Goal: Information Seeking & Learning: Learn about a topic

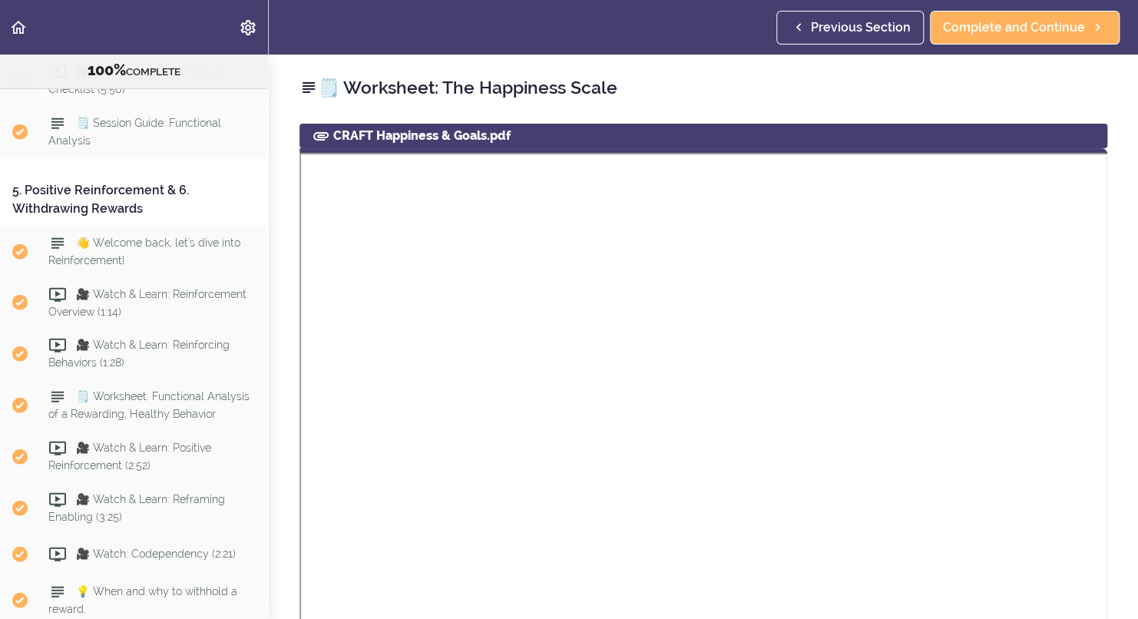
scroll to position [4585, 0]
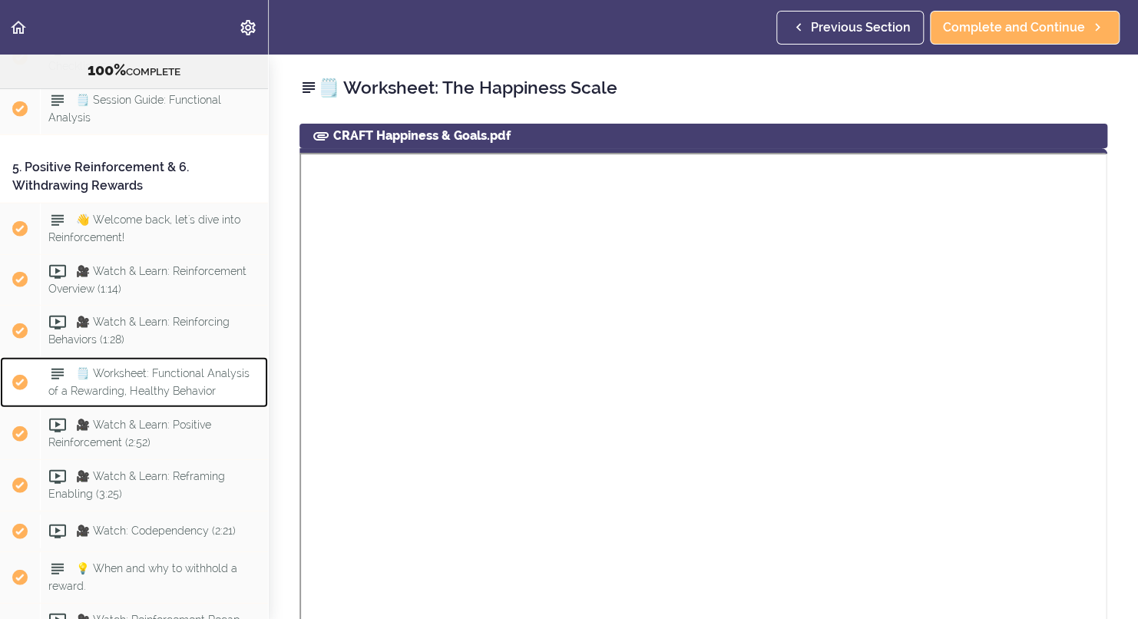
click at [207, 398] on span "🗒️ Worksheet: Functional Analysis of a Rewarding, Healthy Behavior" at bounding box center [148, 383] width 201 height 30
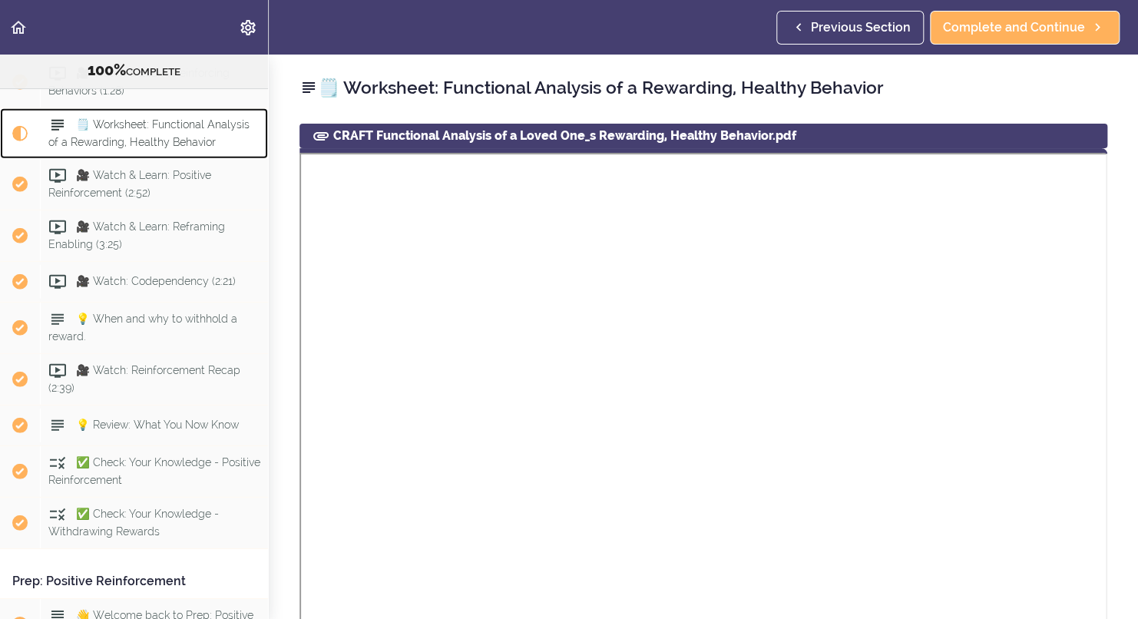
scroll to position [4847, 0]
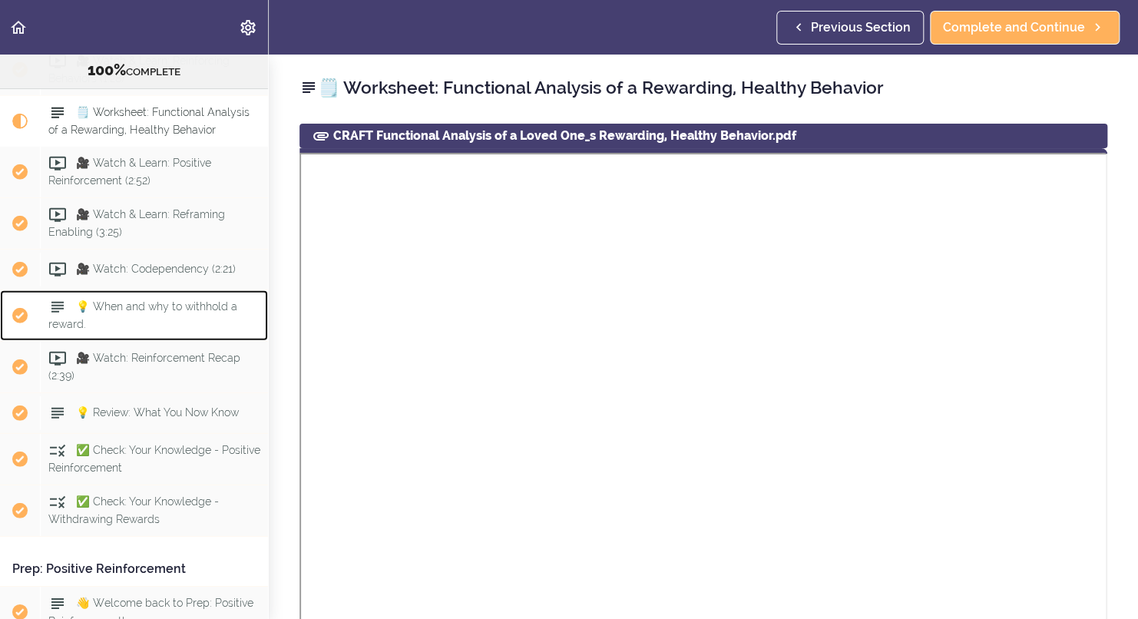
click at [173, 336] on div "💡 When and why to withhold a reward." at bounding box center [154, 315] width 228 height 51
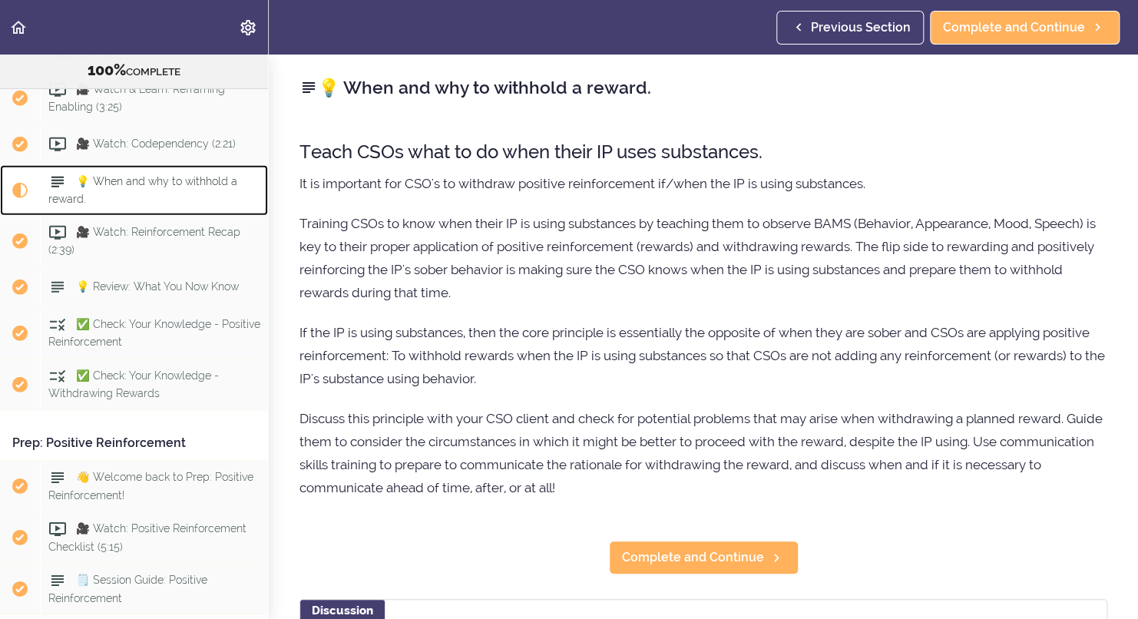
scroll to position [5041, 0]
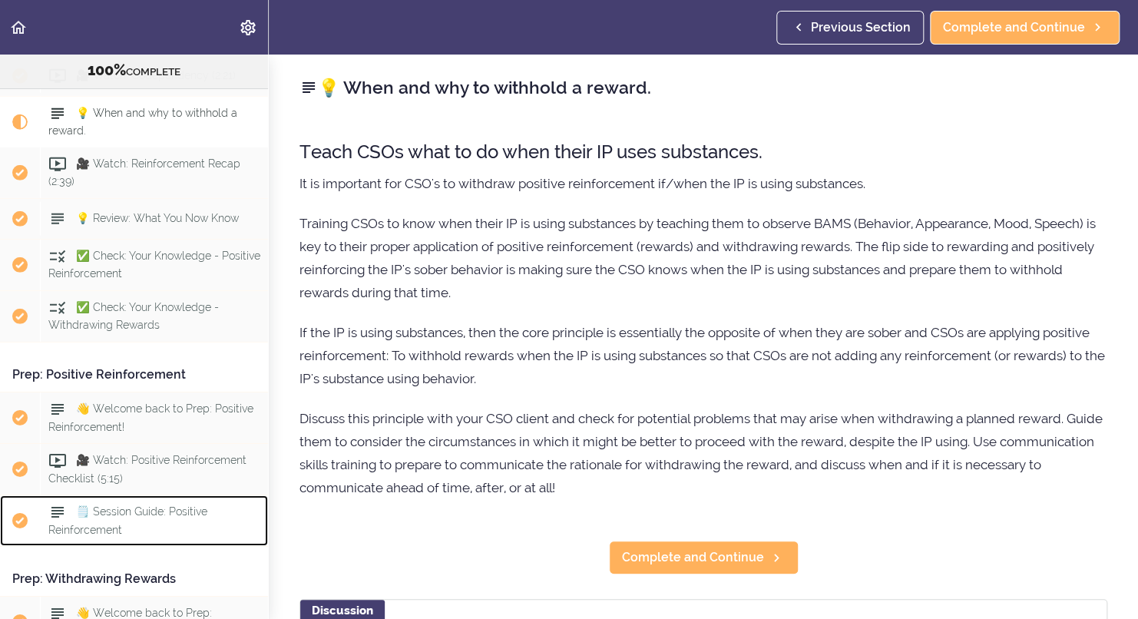
click at [173, 528] on span "🗒️ Session Guide: Positive Reinforcement" at bounding box center [127, 520] width 159 height 30
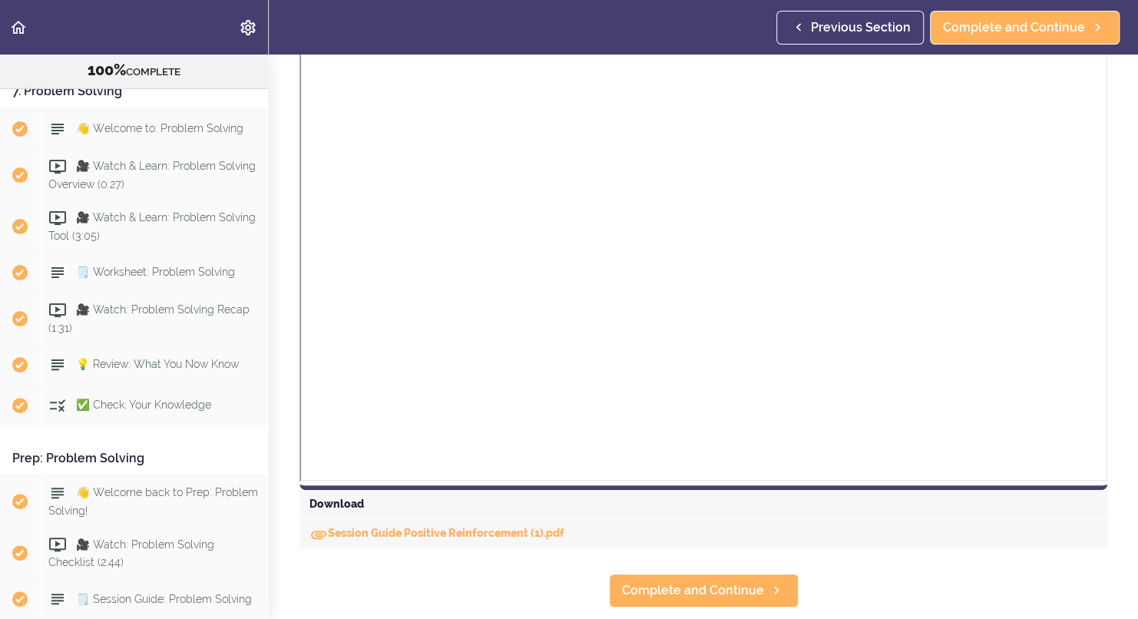
scroll to position [5734, 0]
click at [165, 289] on div "🗒️ Worksheet: Problem Solving" at bounding box center [154, 272] width 228 height 34
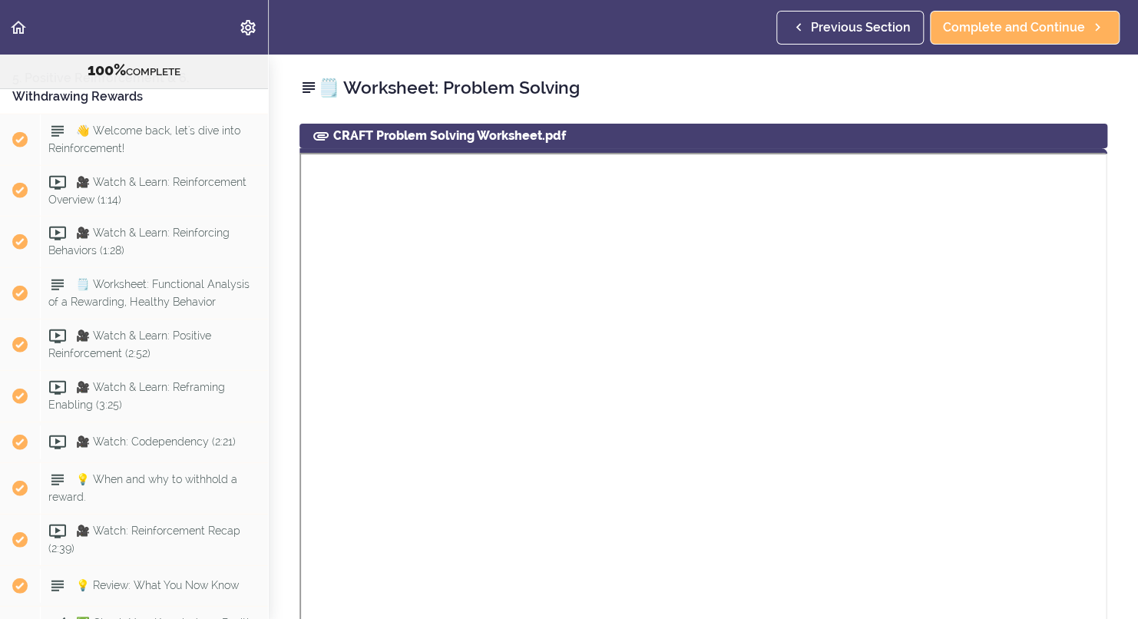
scroll to position [4627, 0]
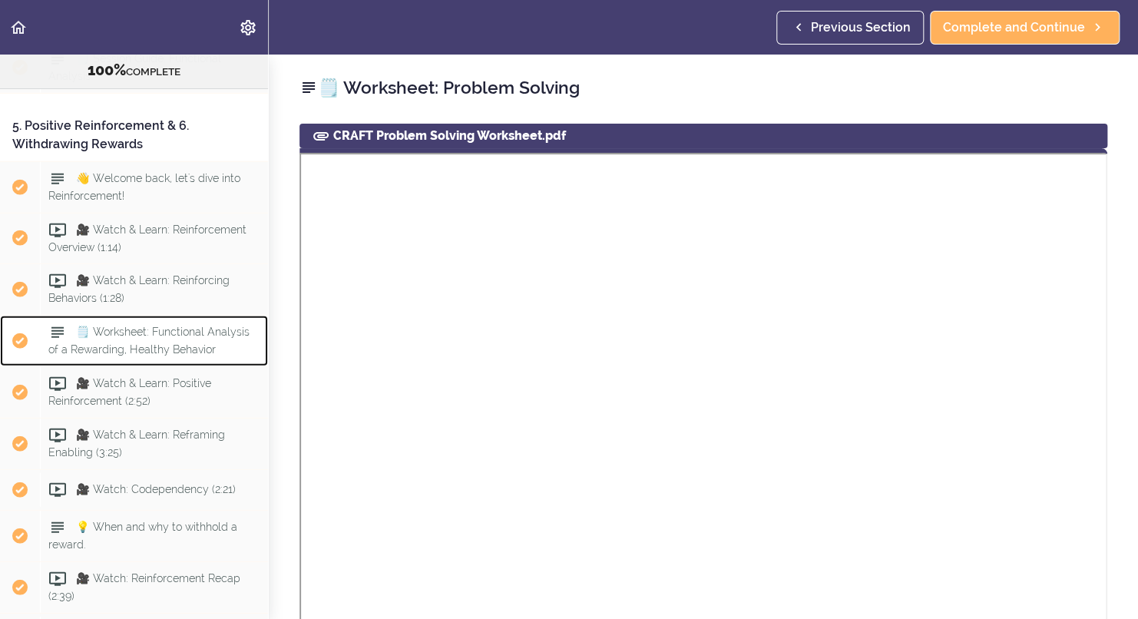
click at [213, 353] on span "🗒️ Worksheet: Functional Analysis of a Rewarding, Healthy Behavior" at bounding box center [148, 341] width 201 height 30
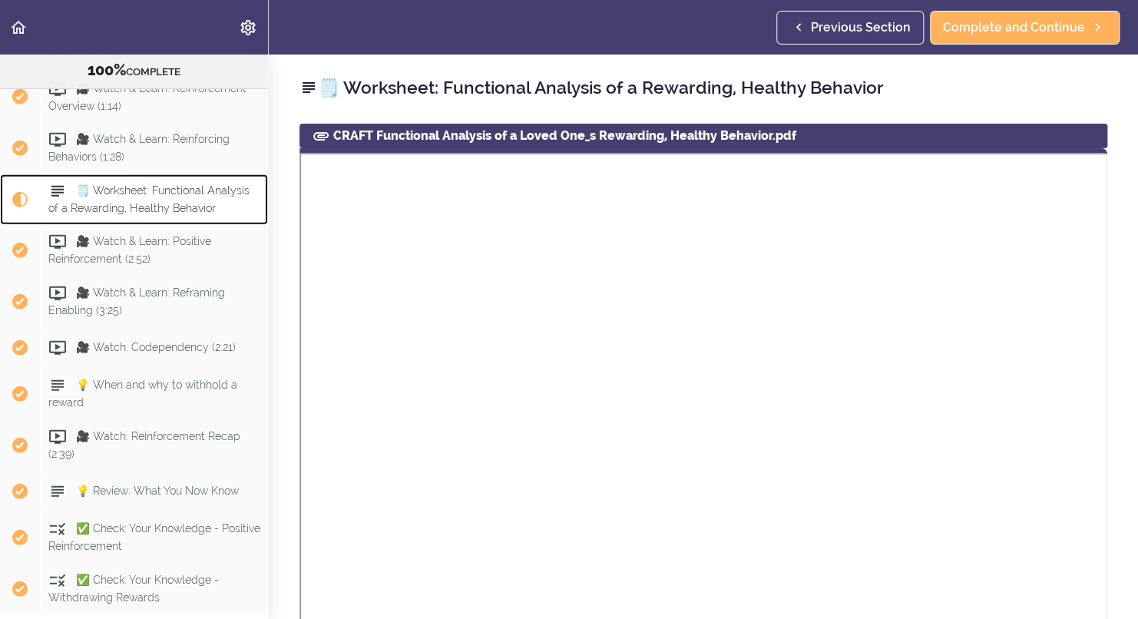
scroll to position [4847, 0]
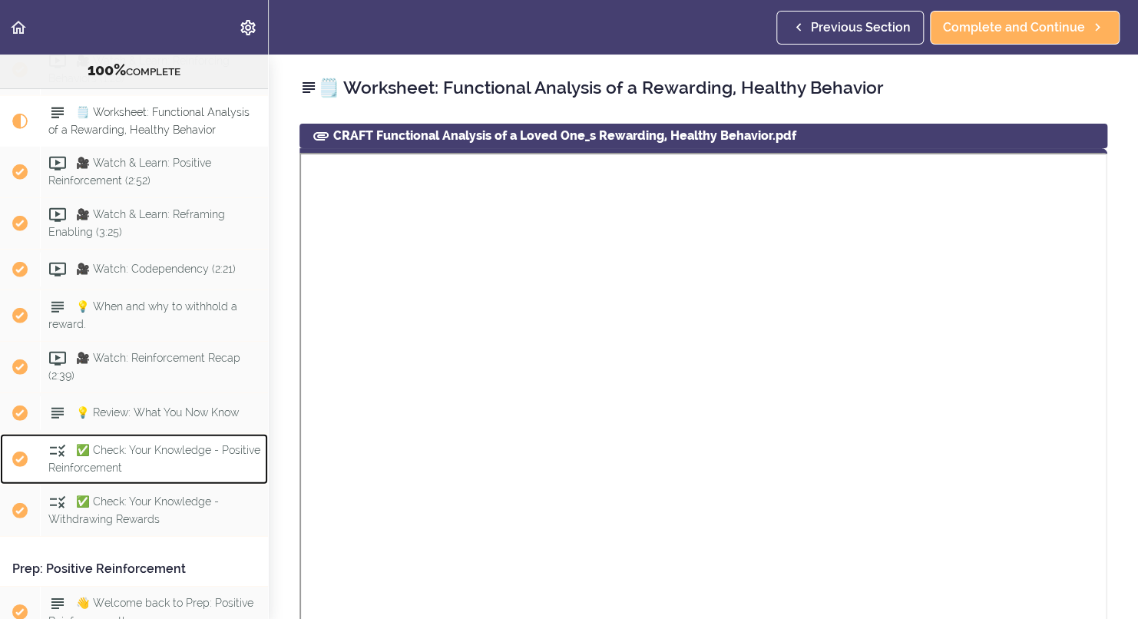
click at [191, 472] on div "✅ Check: Your Knowledge - Positive Reinforcement" at bounding box center [154, 459] width 228 height 51
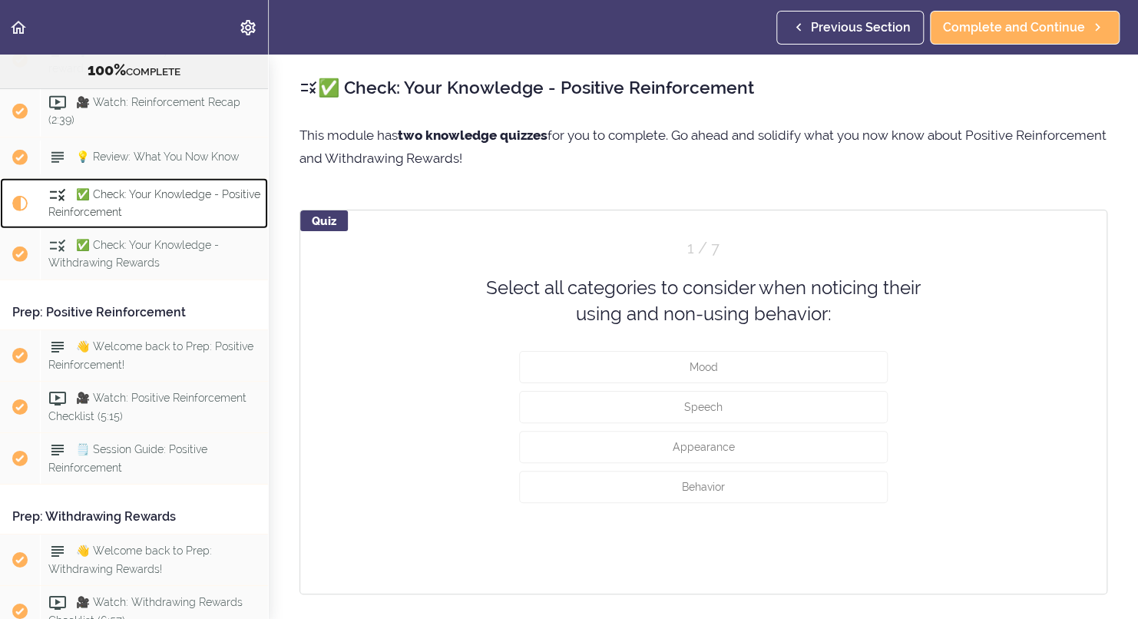
scroll to position [5185, 0]
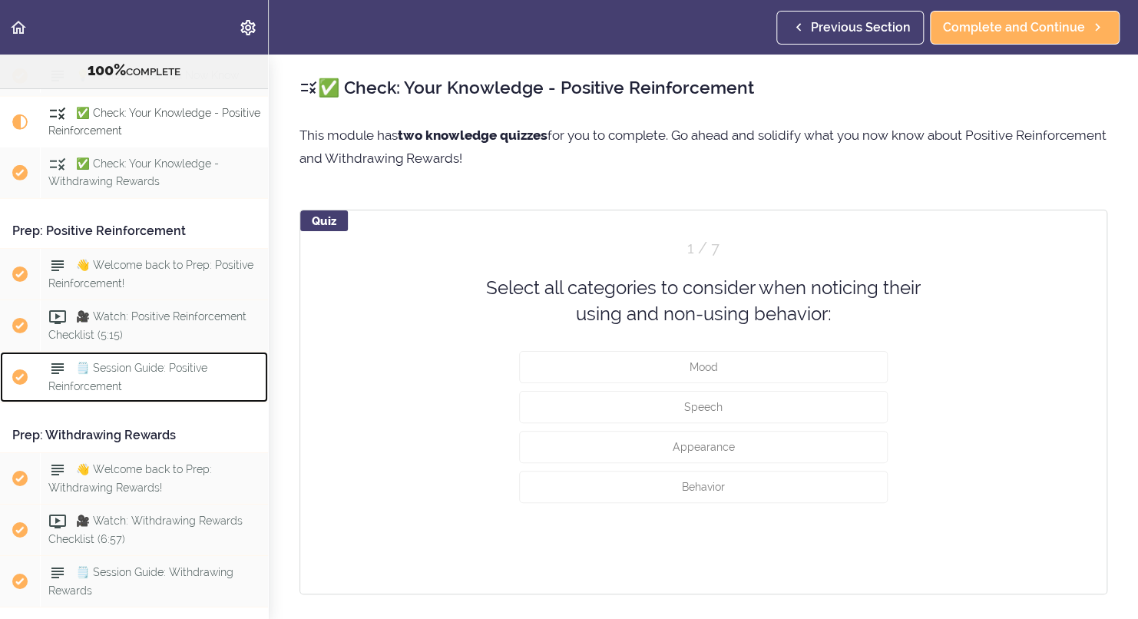
click at [153, 386] on span "🗒️ Session Guide: Positive Reinforcement" at bounding box center [127, 377] width 159 height 30
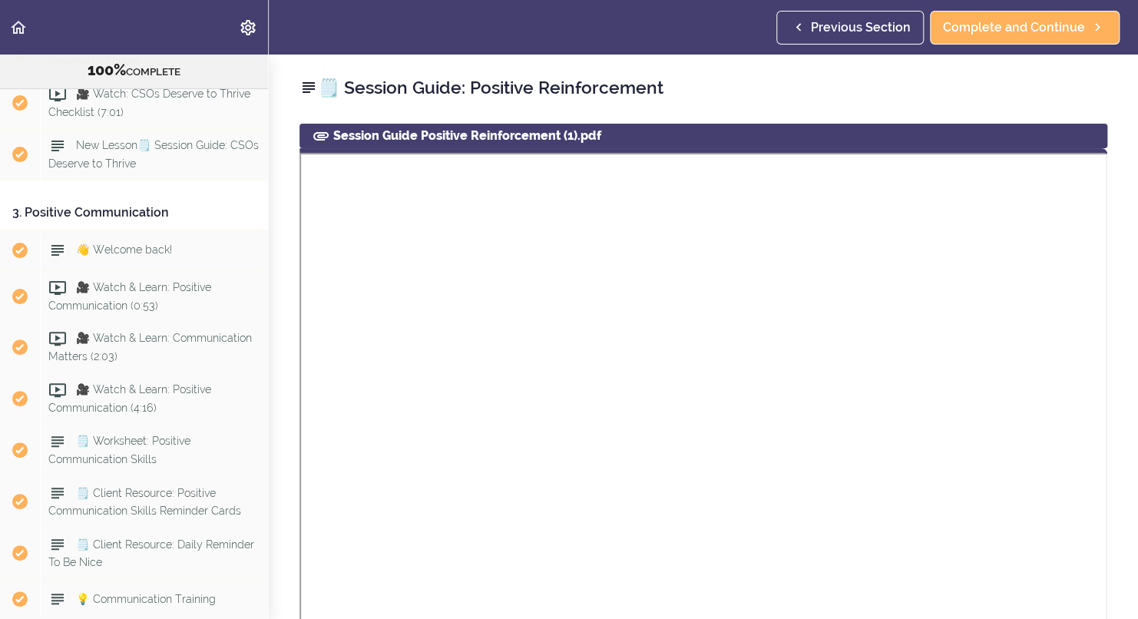
scroll to position [2971, 0]
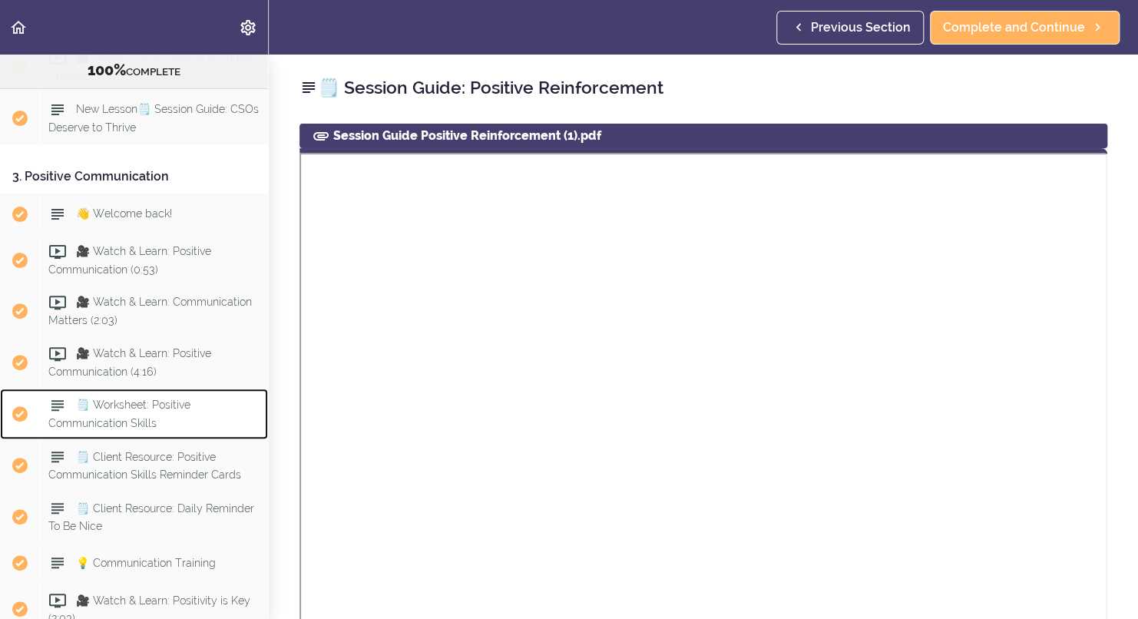
click at [137, 429] on span "🗒️ Worksheet: Positive Communication Skills" at bounding box center [119, 414] width 142 height 30
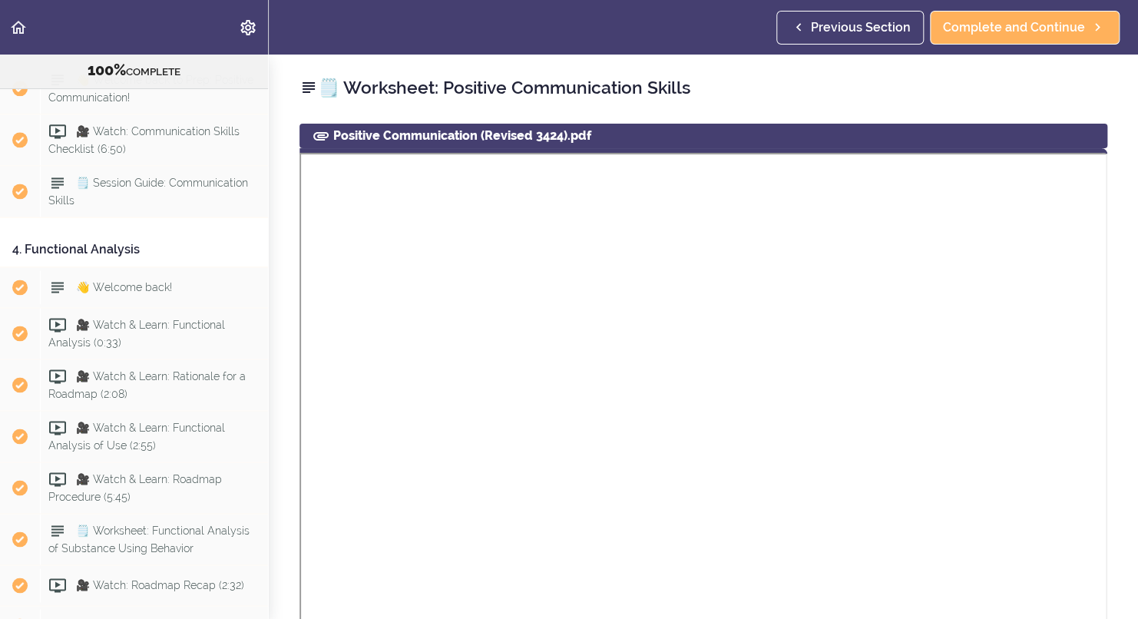
scroll to position [3863, 0]
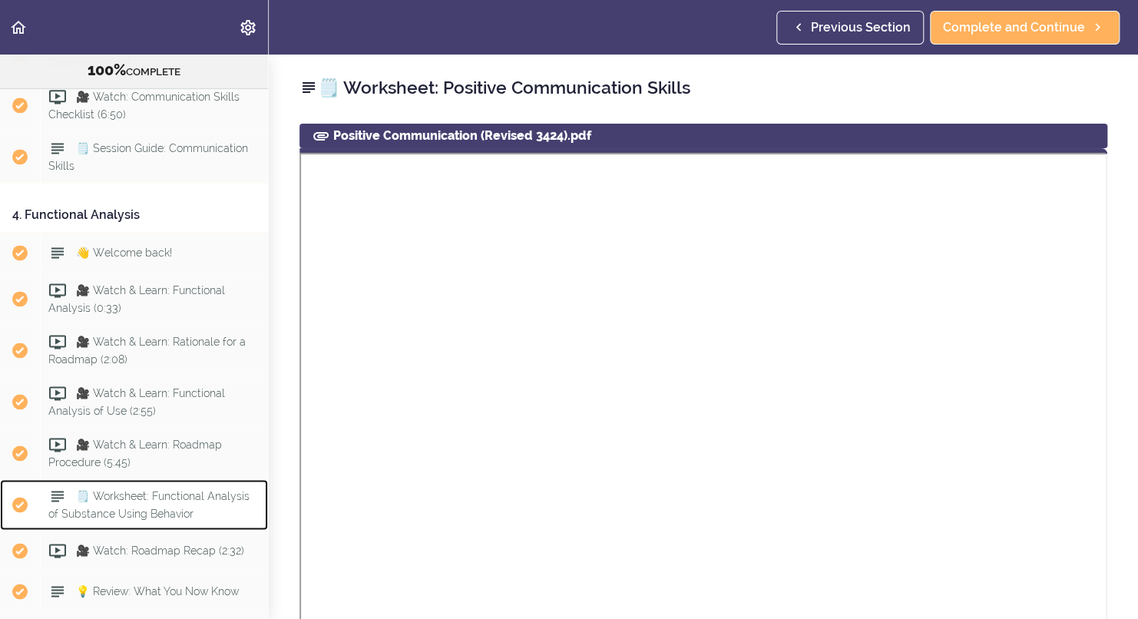
click at [114, 520] on div "🗒️ Worksheet: Functional Analysis of Substance Using Behavior" at bounding box center [154, 504] width 228 height 51
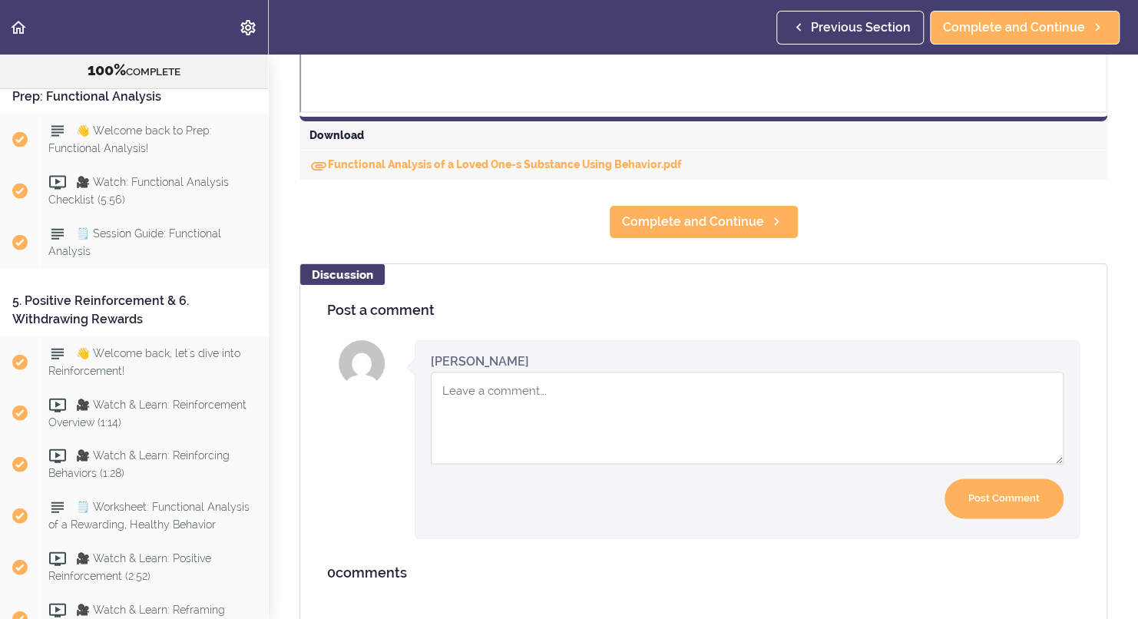
scroll to position [4461, 0]
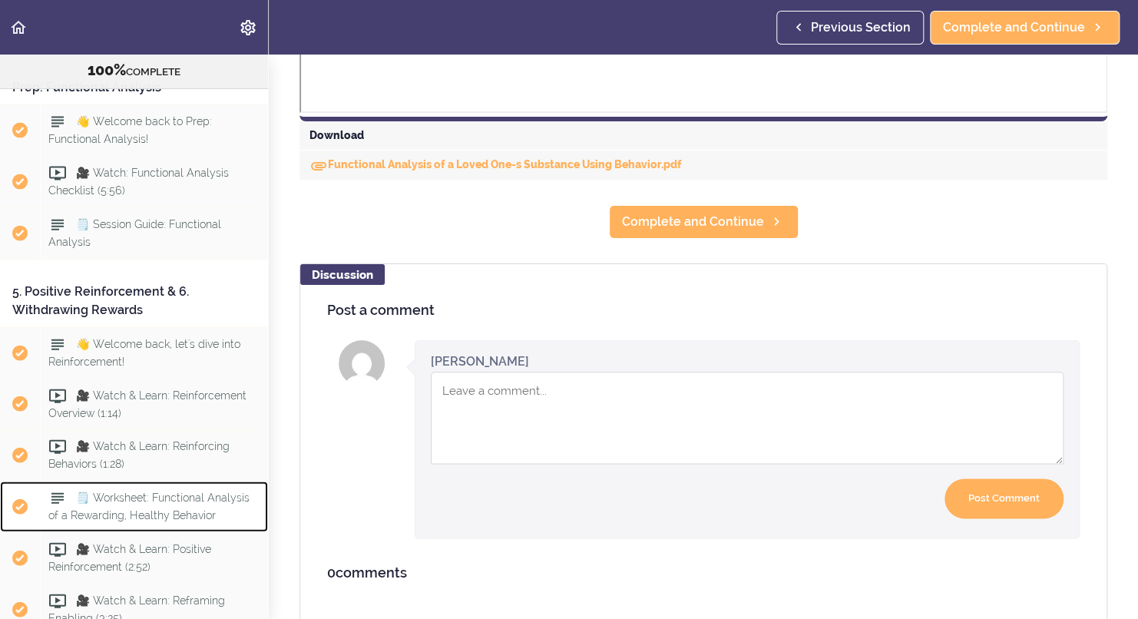
click at [211, 522] on span "🗒️ Worksheet: Functional Analysis of a Rewarding, Healthy Behavior" at bounding box center [148, 507] width 201 height 30
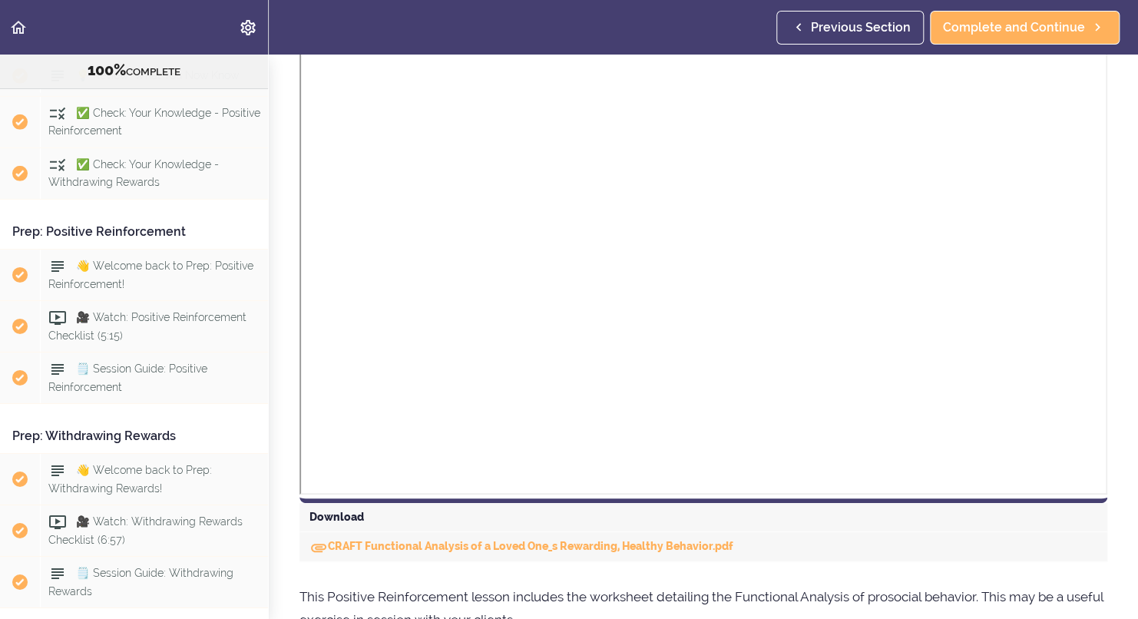
scroll to position [5198, 0]
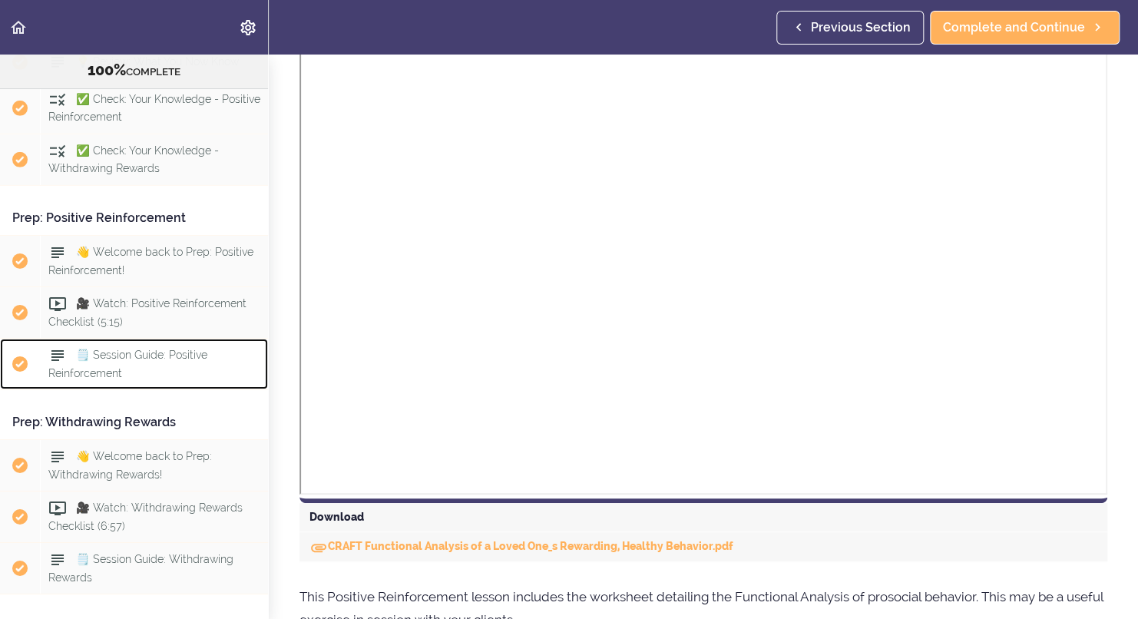
click at [169, 373] on span "🗒️ Session Guide: Positive Reinforcement" at bounding box center [127, 364] width 159 height 30
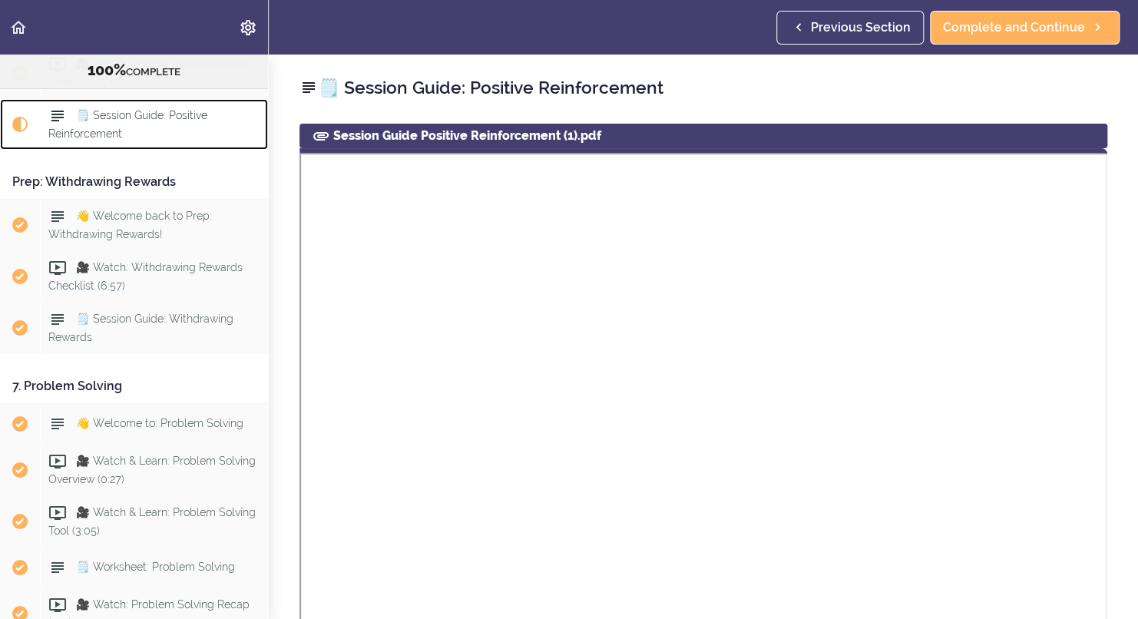
scroll to position [5440, 0]
